Goal: Transaction & Acquisition: Book appointment/travel/reservation

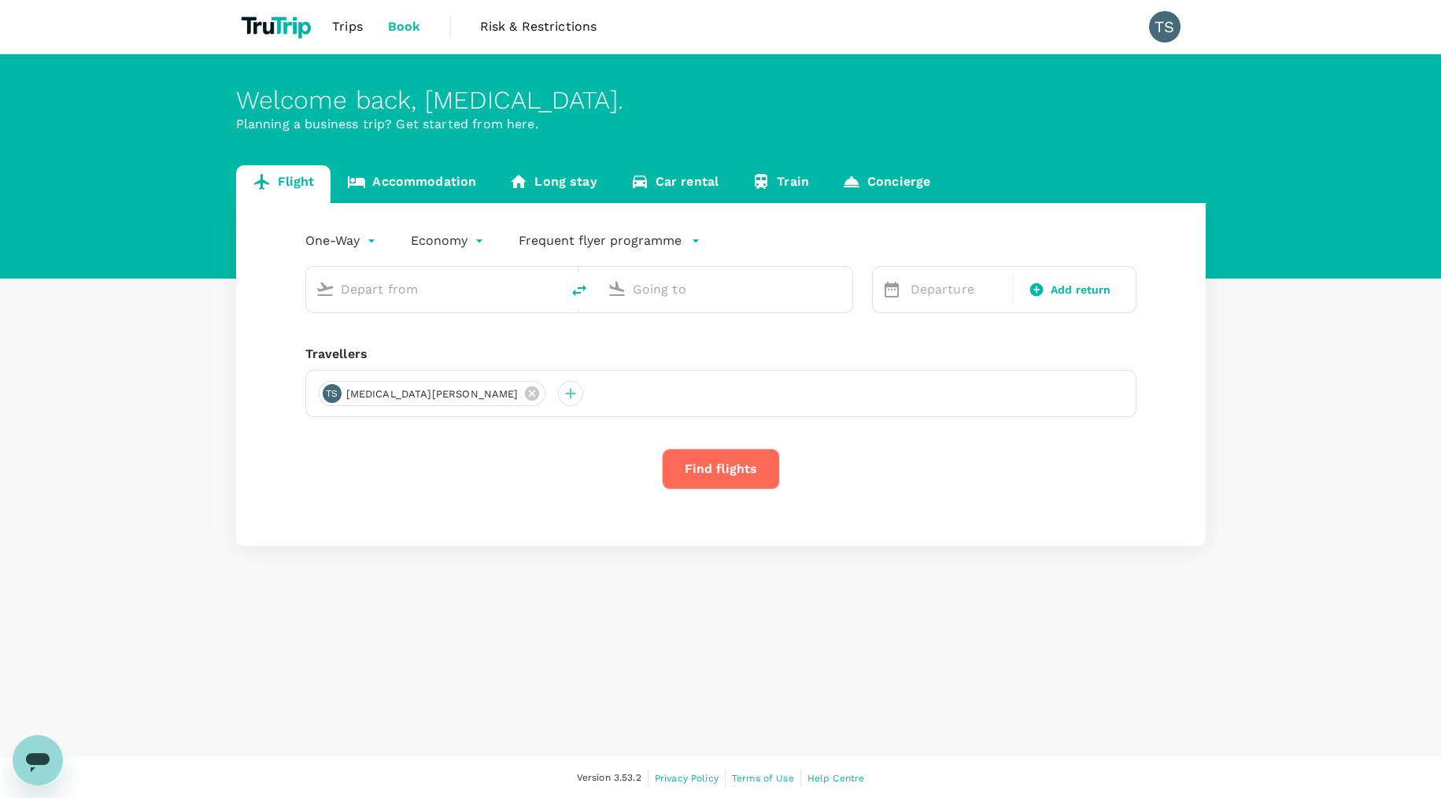
type input "roundtrip"
type input "[PERSON_NAME] Intl (MNL)"
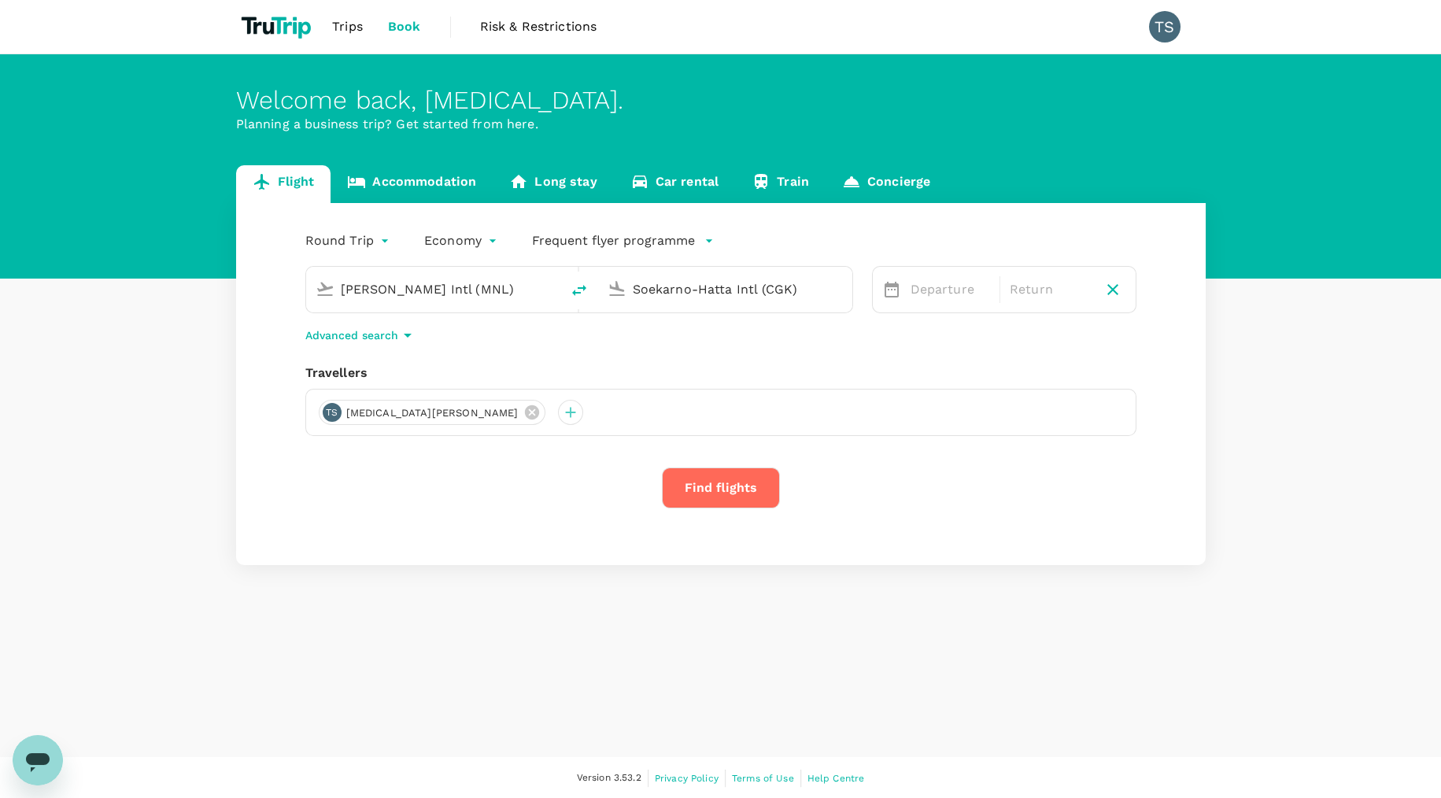
click at [669, 290] on input "Soekarno-Hatta Intl (CGK)" at bounding box center [726, 289] width 187 height 24
click at [708, 348] on p "Singapore Changi" at bounding box center [749, 351] width 279 height 16
type input "Singapore Changi (SIN)"
click at [1185, 460] on div "11" at bounding box center [1184, 456] width 30 height 30
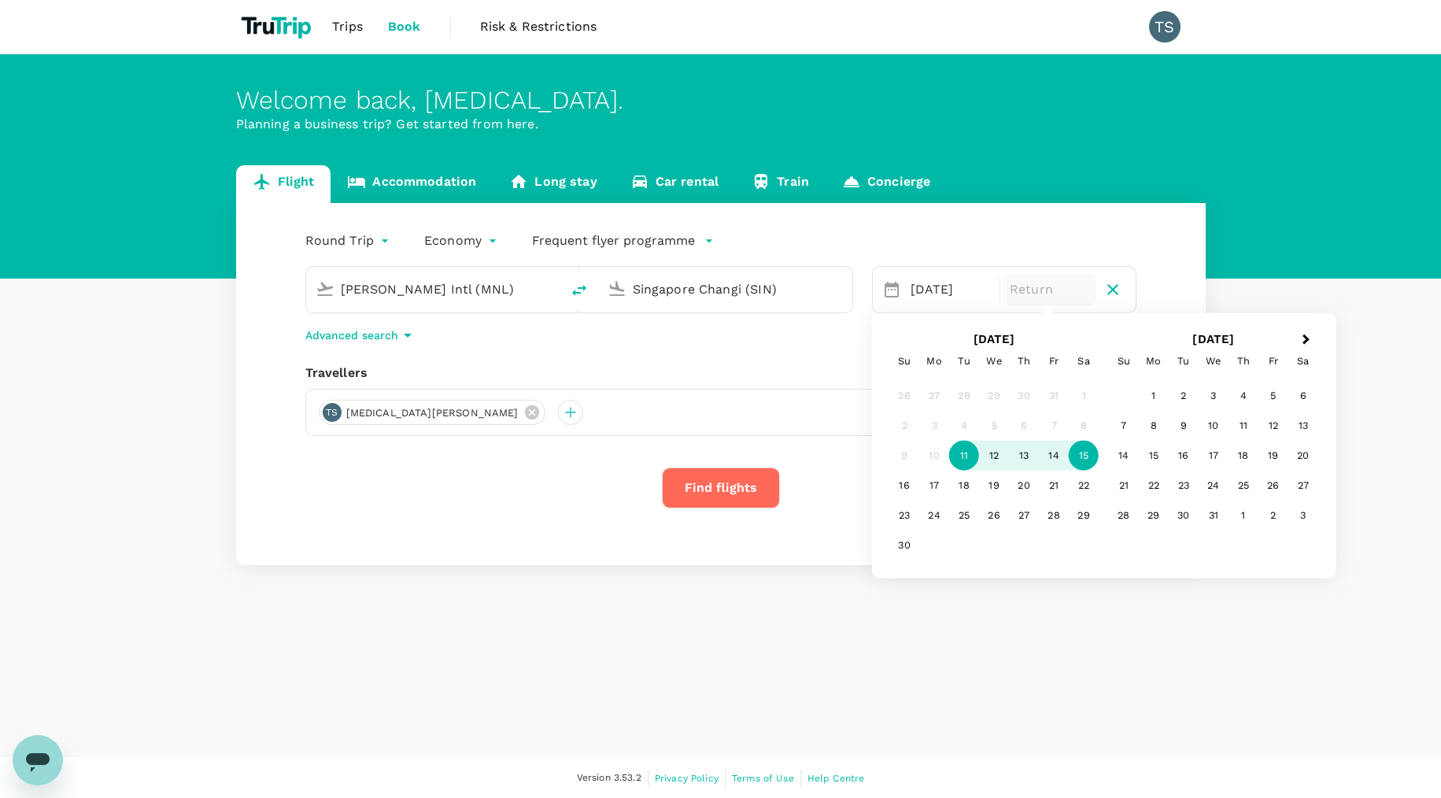
click at [1081, 456] on div "15" at bounding box center [1084, 456] width 30 height 30
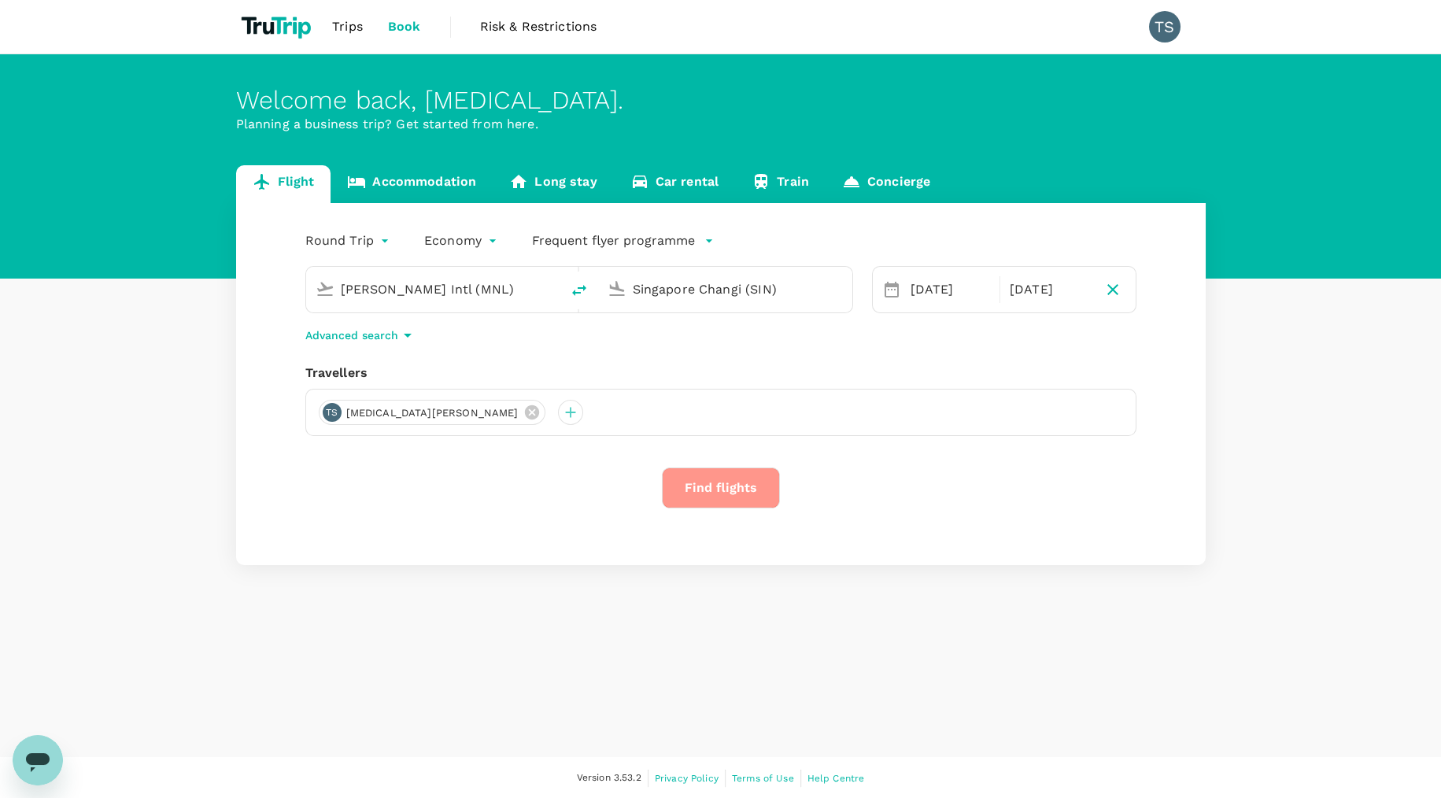
click at [732, 497] on button "Find flights" at bounding box center [721, 487] width 118 height 41
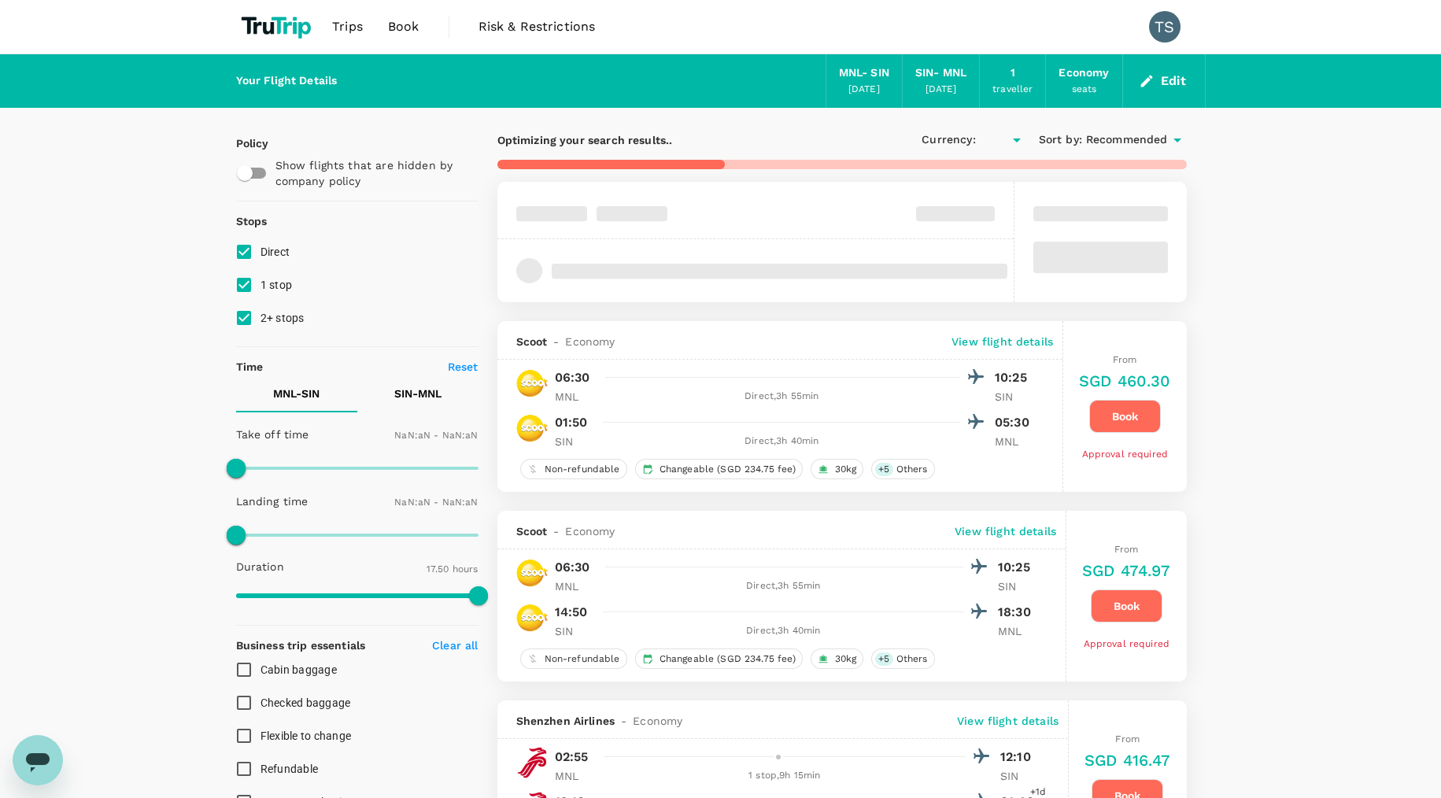
type input "SGD"
type input "1440"
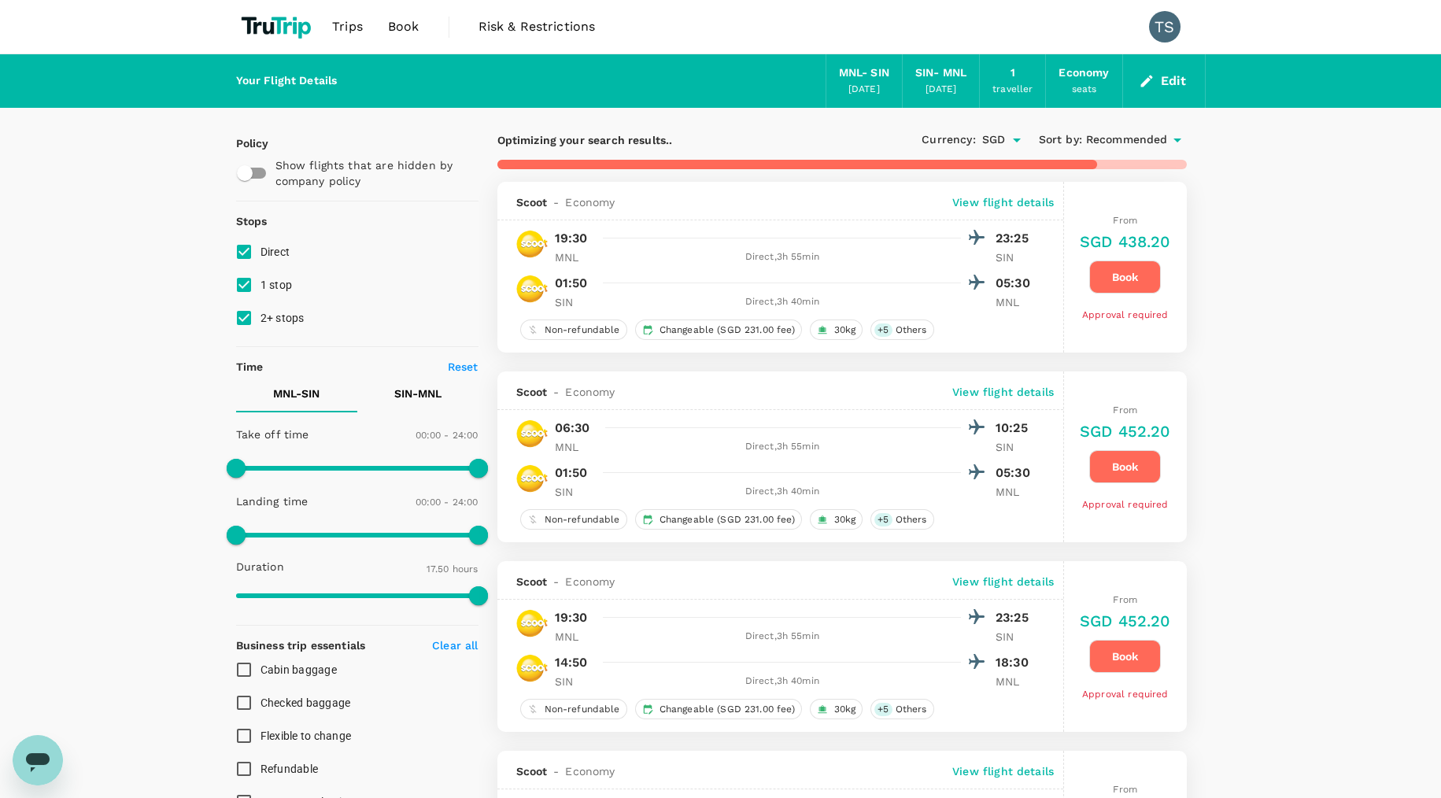
type input "1090"
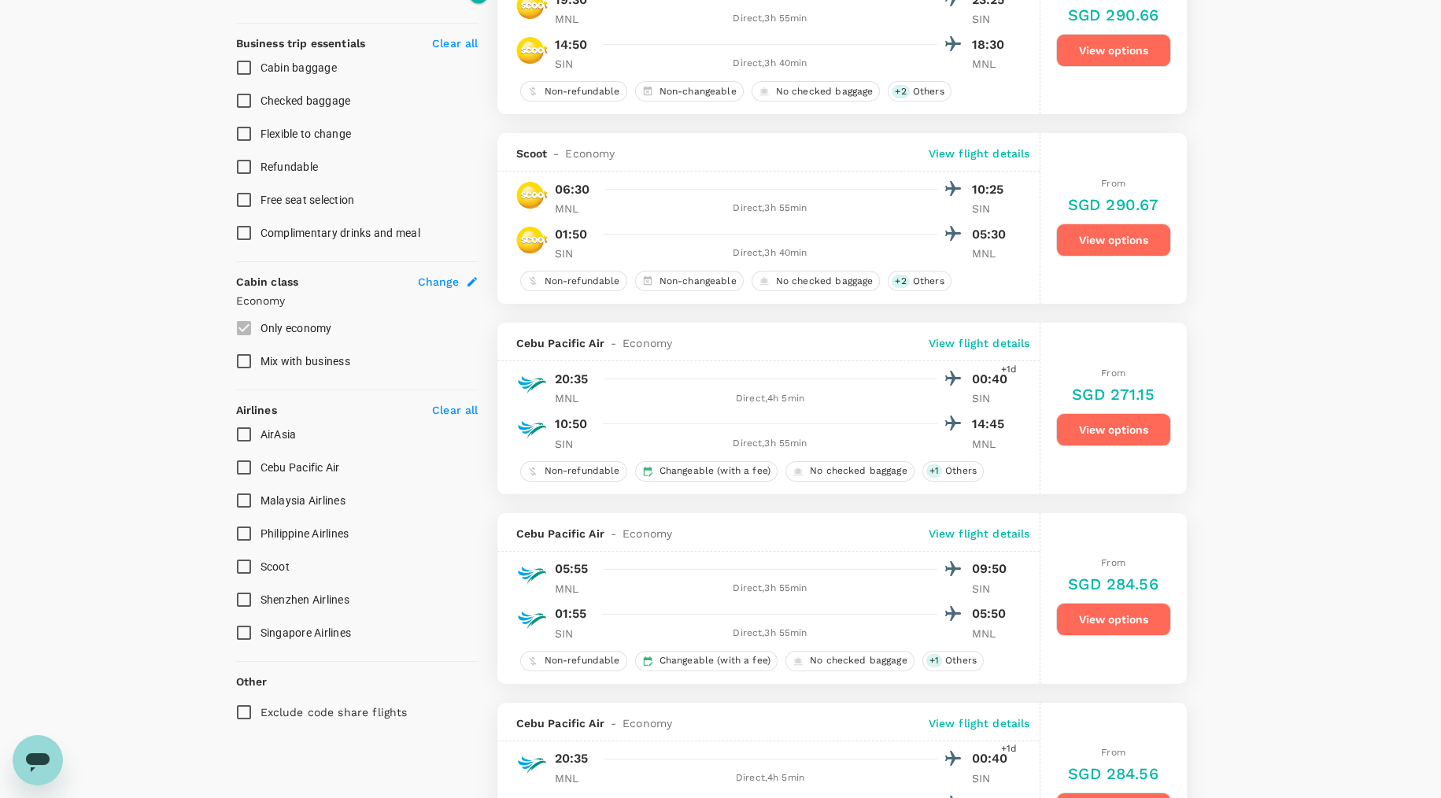
scroll to position [619, 0]
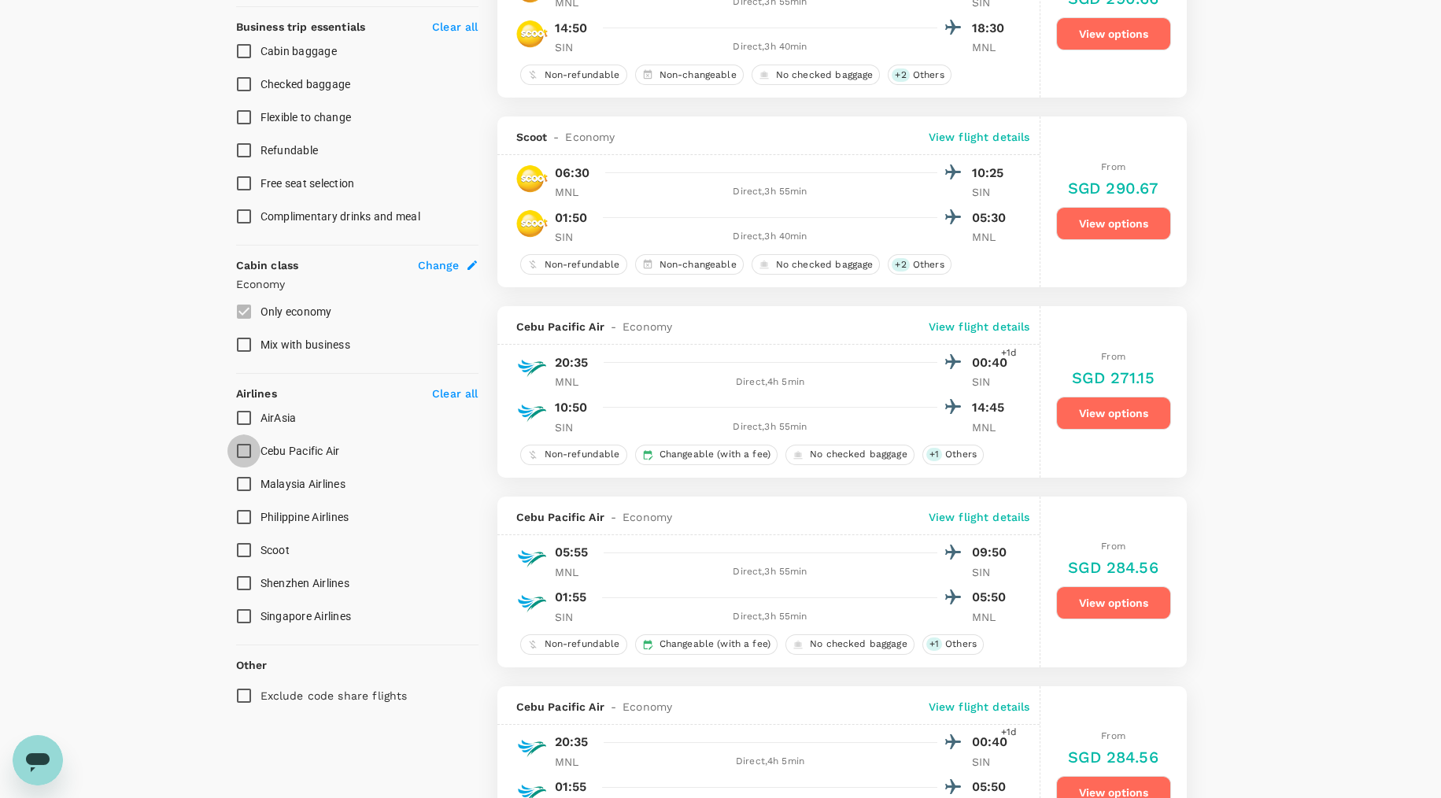
click at [239, 448] on input "Cebu Pacific Air" at bounding box center [243, 450] width 33 height 33
checkbox input "true"
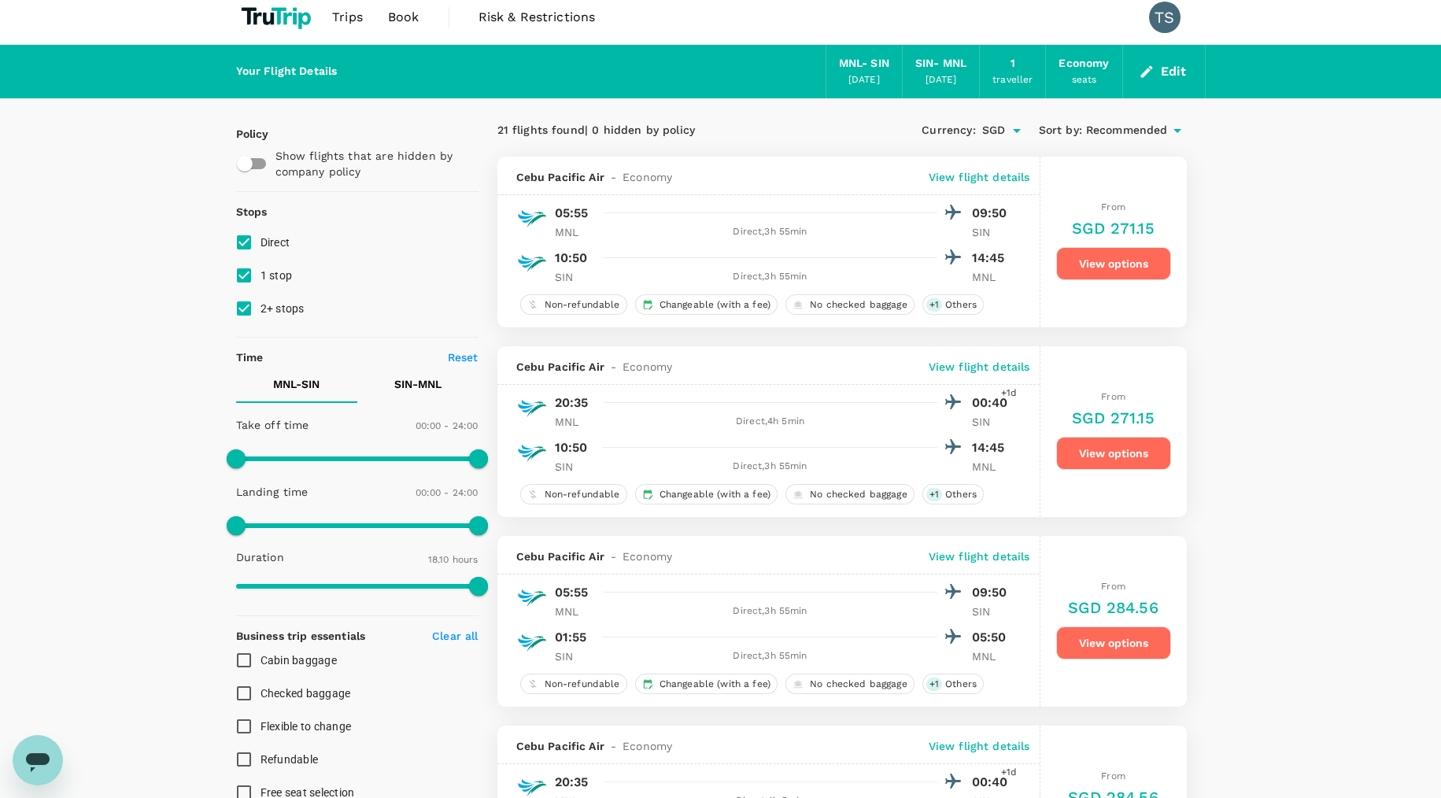
scroll to position [0, 0]
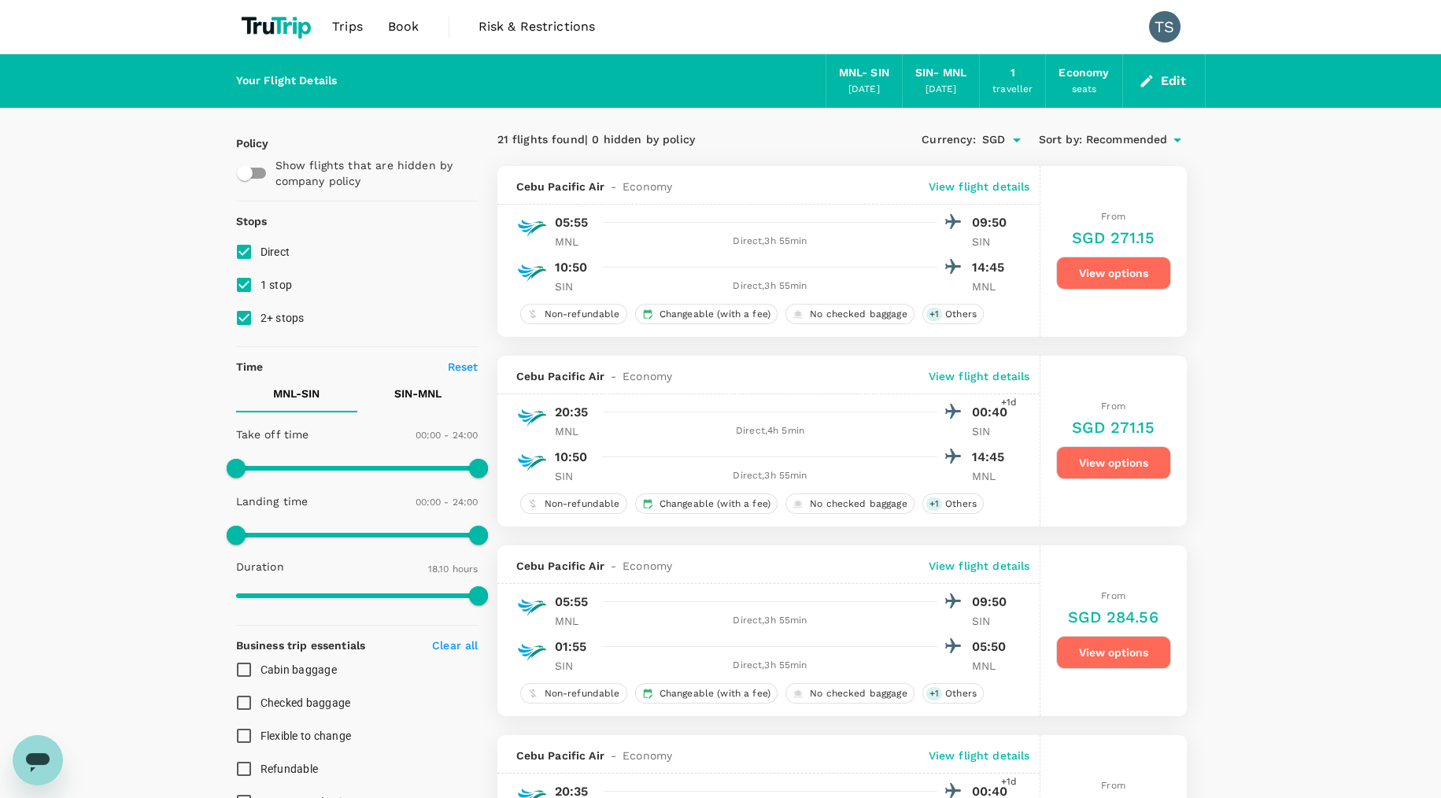
click at [1110, 275] on button "View options" at bounding box center [1113, 273] width 115 height 33
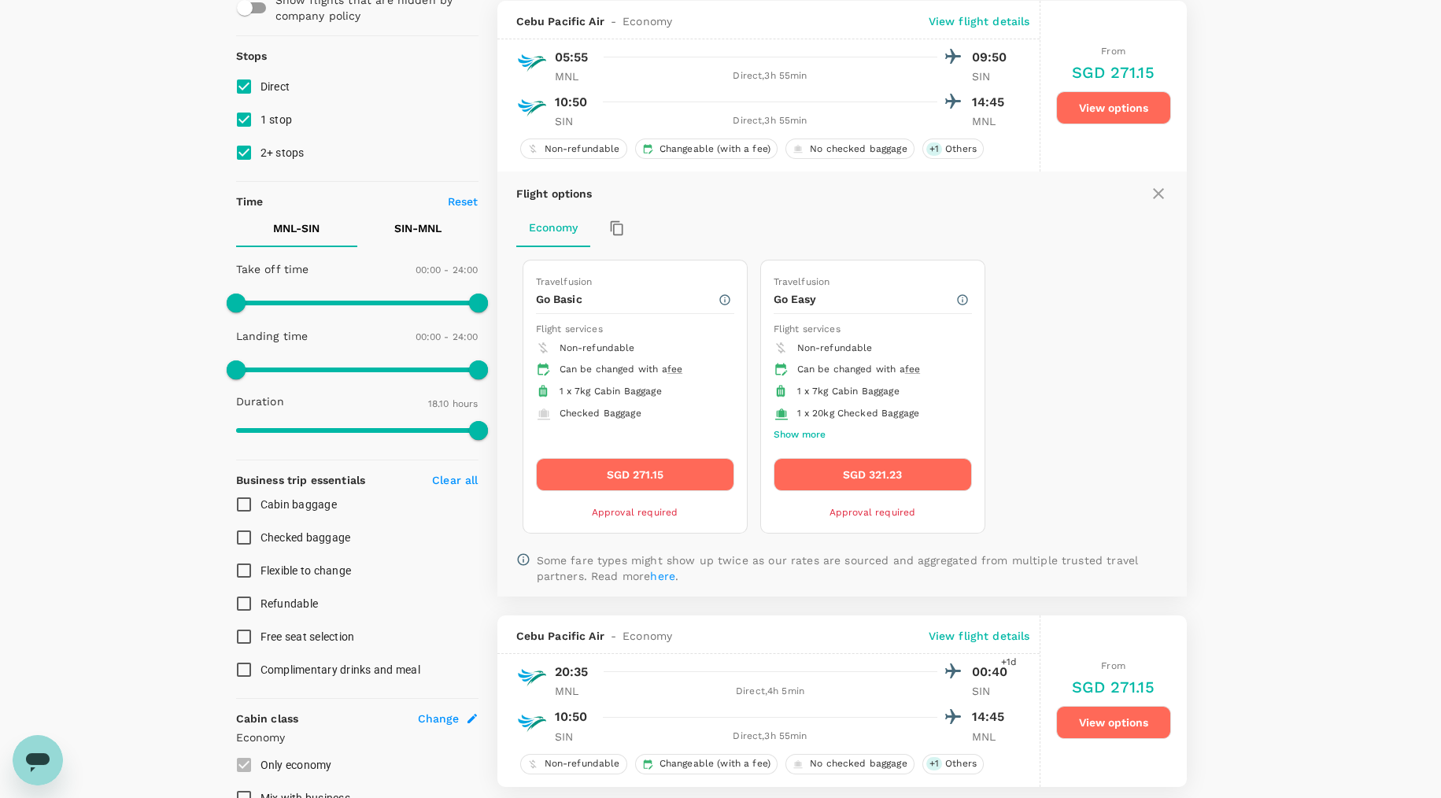
scroll to position [165, 0]
click at [862, 478] on button "SGD 321.23" at bounding box center [873, 474] width 198 height 33
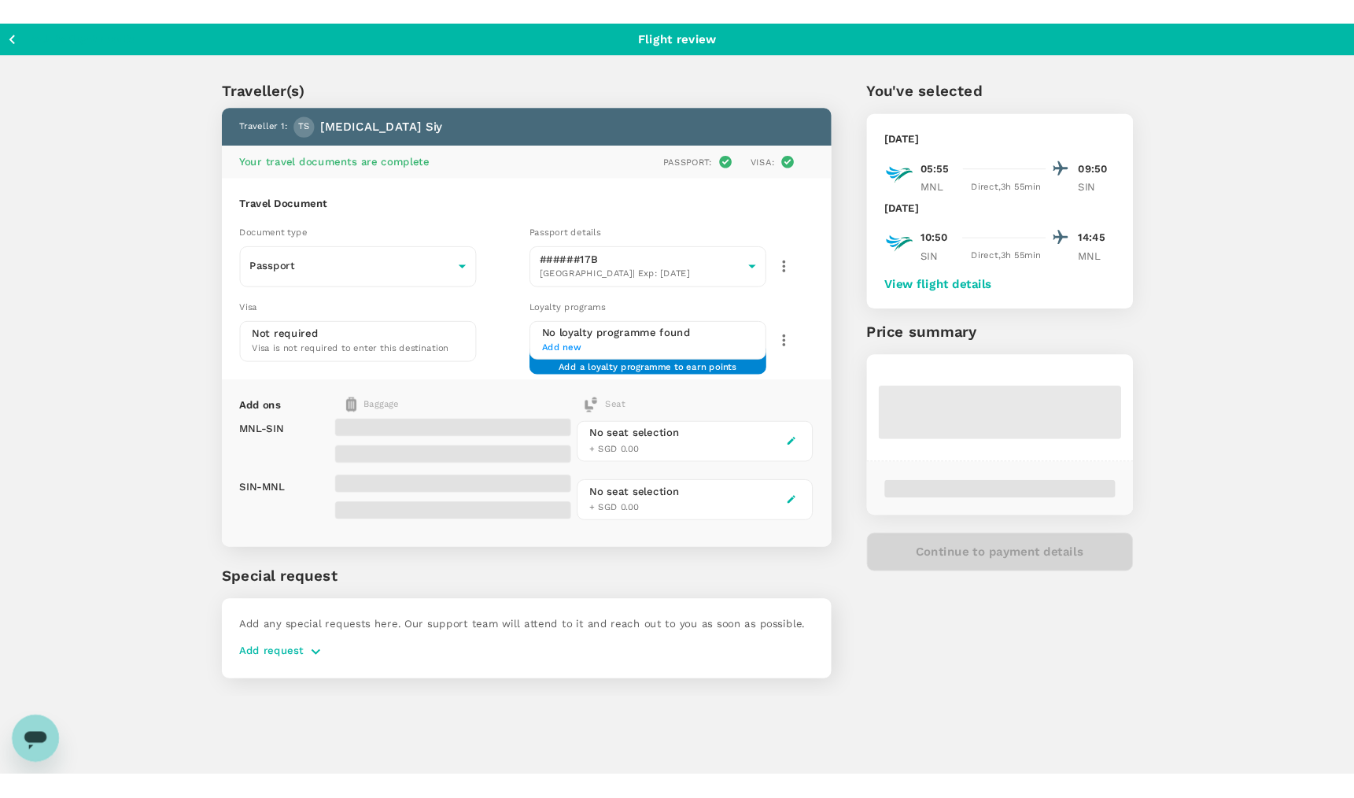
scroll to position [12, 0]
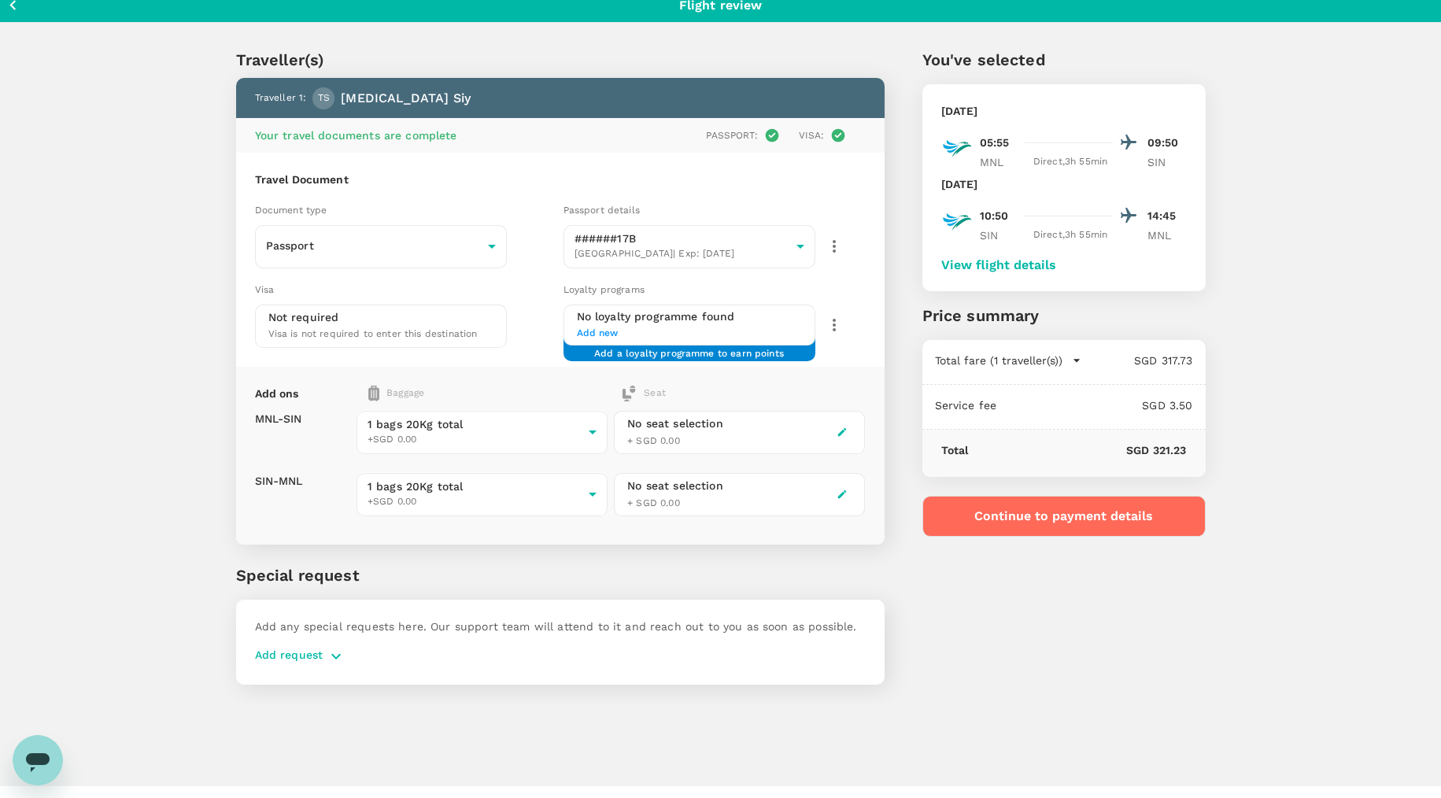
click at [981, 50] on p "You've selected" at bounding box center [1063, 60] width 283 height 24
